Goal: Navigation & Orientation: Find specific page/section

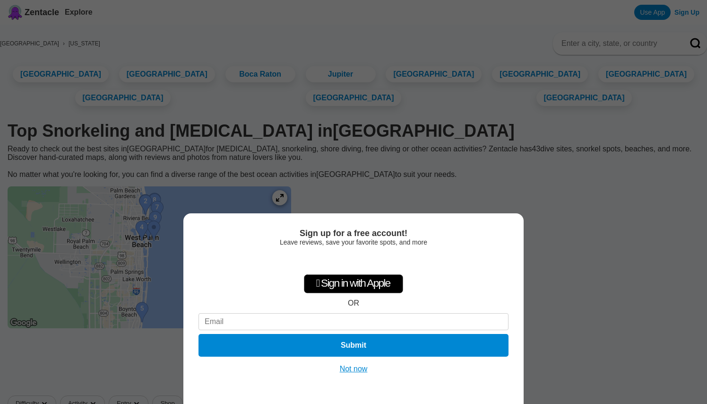
click at [351, 365] on button "Not now" at bounding box center [354, 368] width 34 height 9
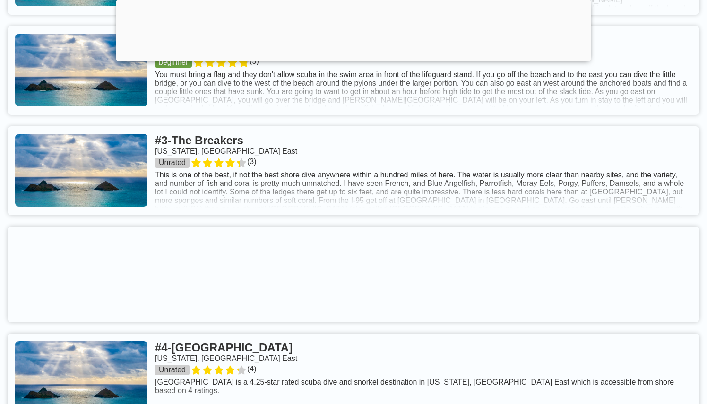
scroll to position [549, 0]
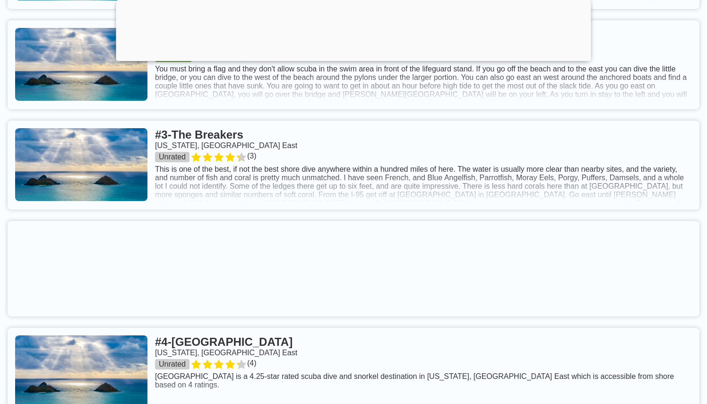
click at [353, 59] on div at bounding box center [353, 59] width 475 height 0
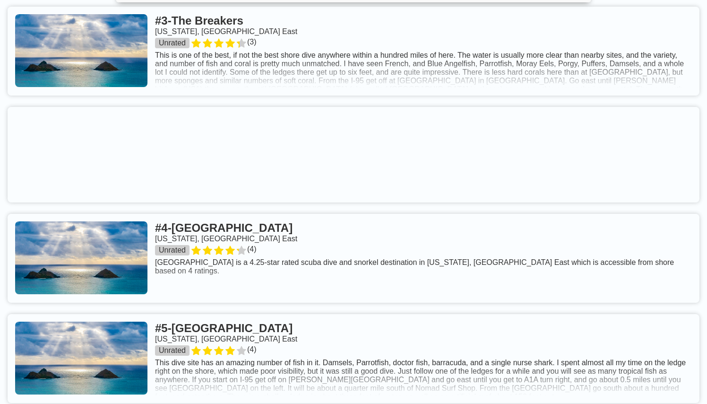
scroll to position [631, 0]
click at [379, 95] on link at bounding box center [354, 50] width 692 height 89
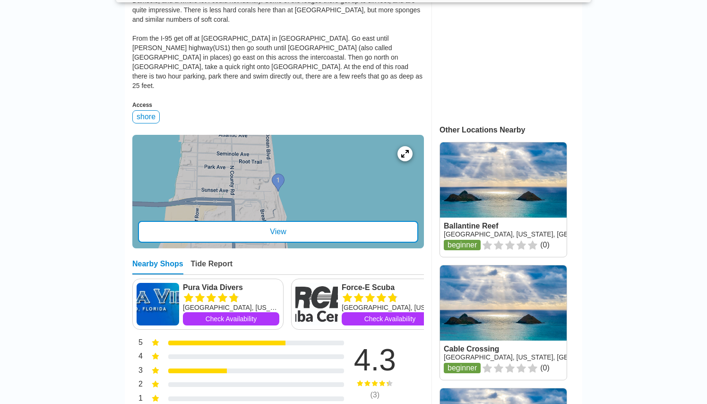
scroll to position [411, 0]
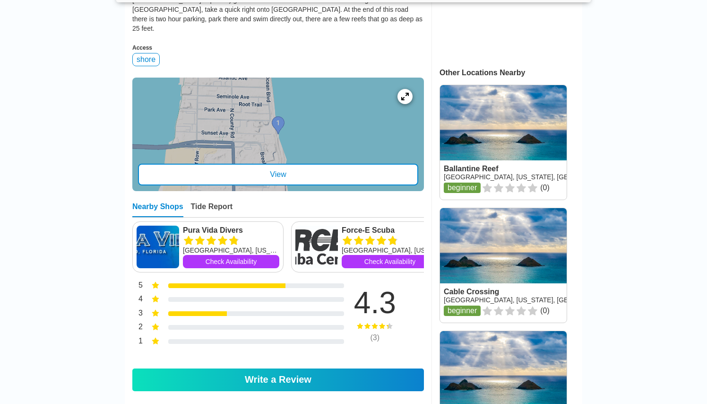
click at [281, 121] on div at bounding box center [278, 134] width 292 height 113
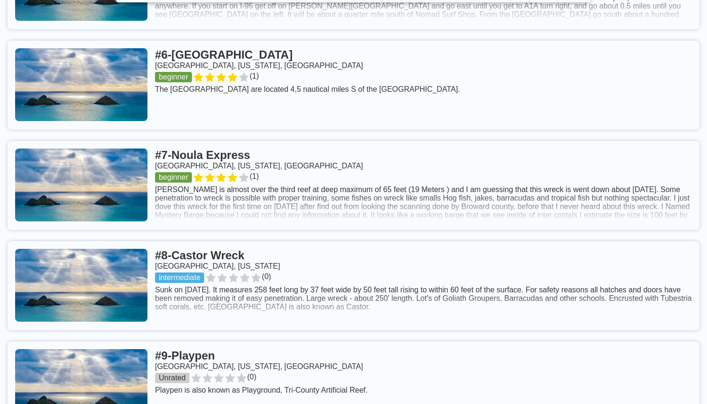
scroll to position [1011, 0]
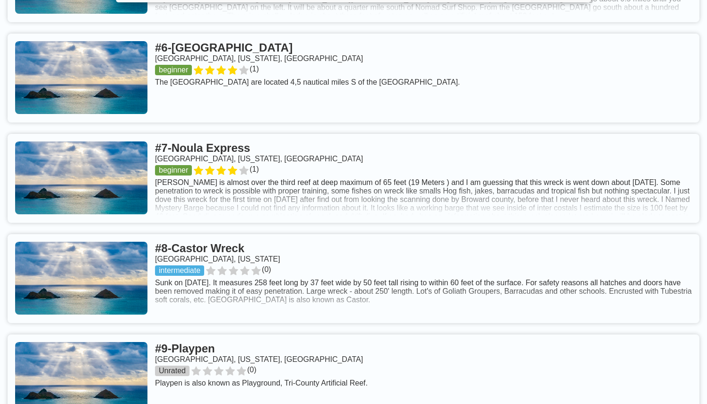
click at [275, 61] on link at bounding box center [354, 78] width 692 height 89
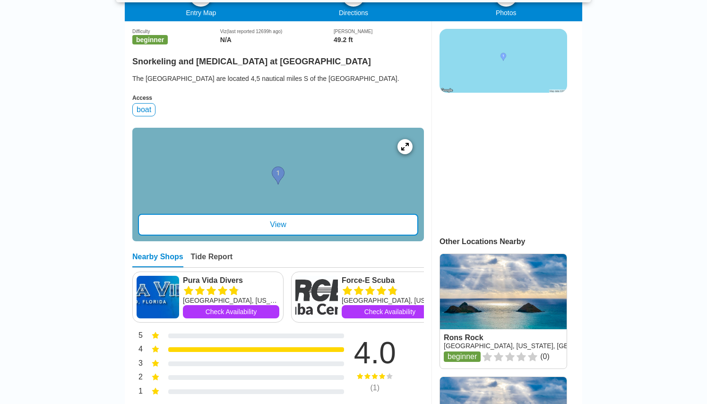
scroll to position [241, 0]
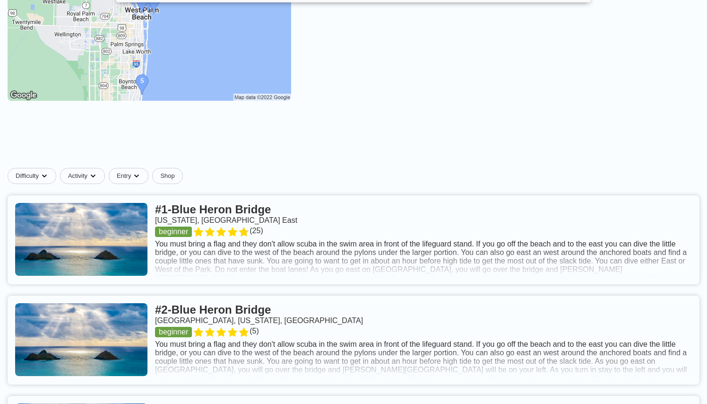
scroll to position [1011, 0]
